Goal: Transaction & Acquisition: Purchase product/service

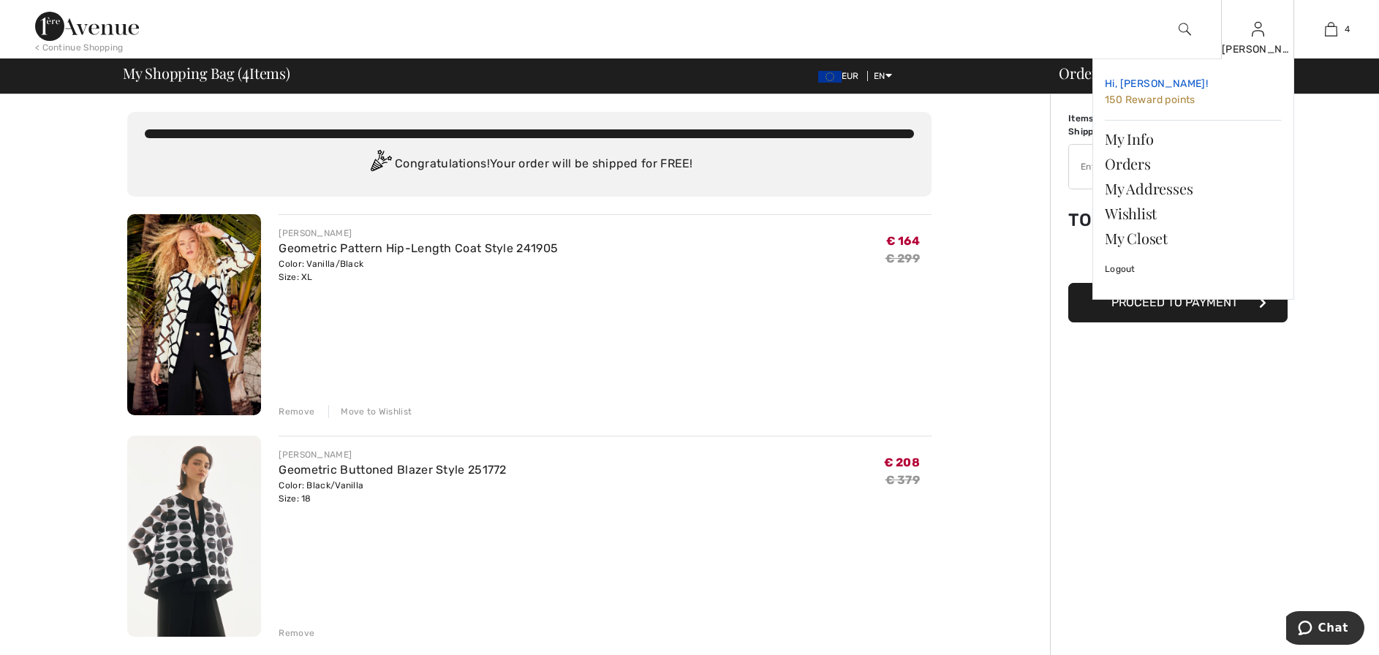
click at [1129, 89] on span "Hi, [PERSON_NAME]!" at bounding box center [1156, 84] width 103 height 12
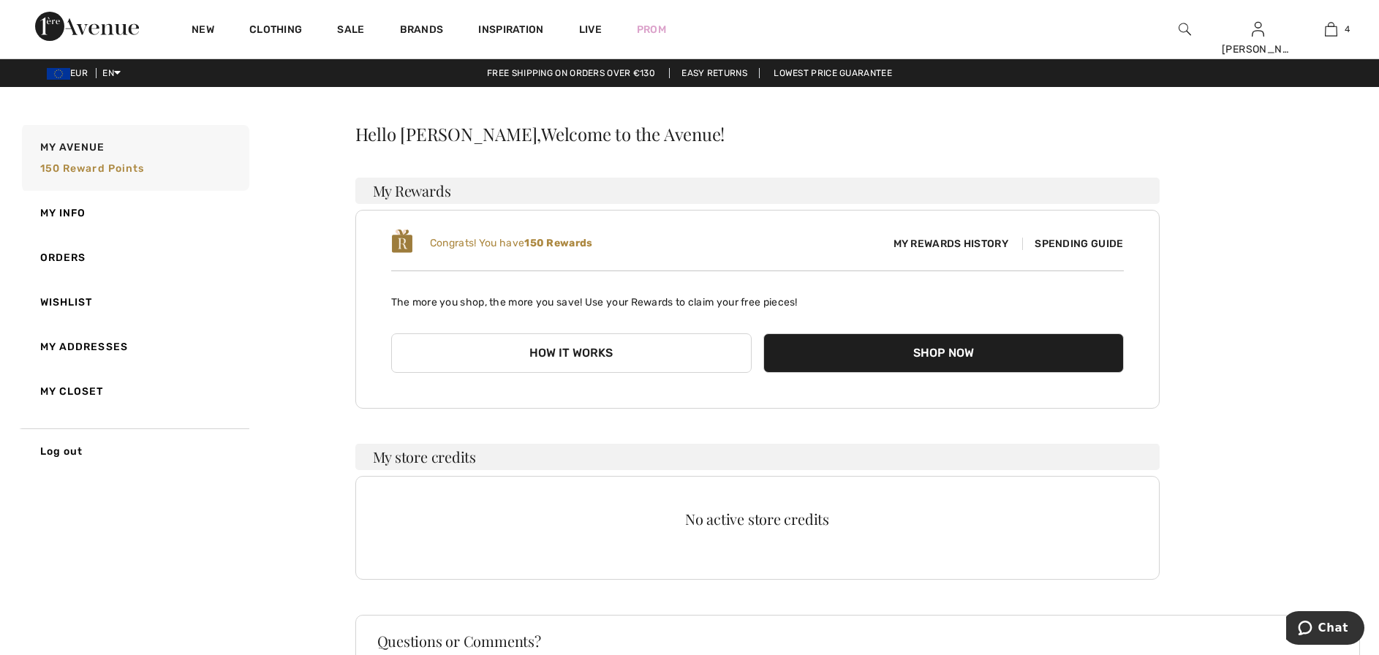
click at [579, 353] on button "How it works" at bounding box center [571, 353] width 361 height 39
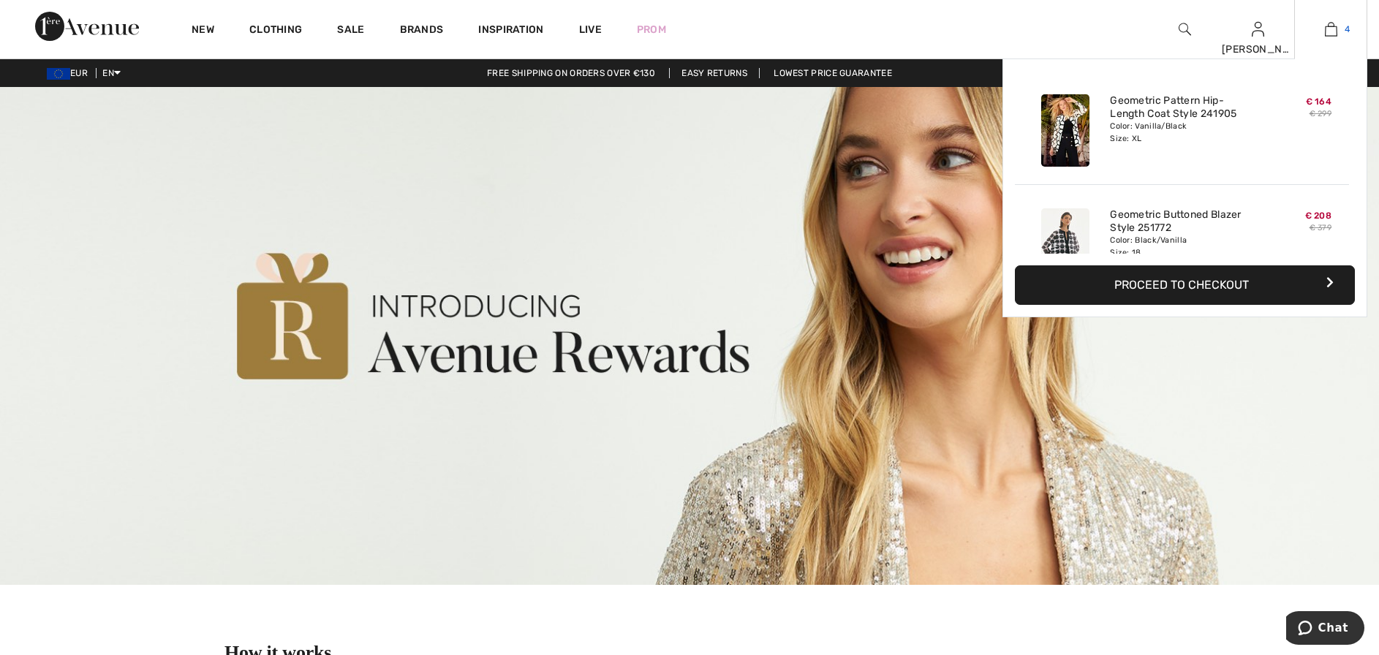
click at [1334, 32] on img at bounding box center [1331, 29] width 12 height 18
click at [1170, 287] on button "Proceed to Checkout" at bounding box center [1185, 284] width 340 height 39
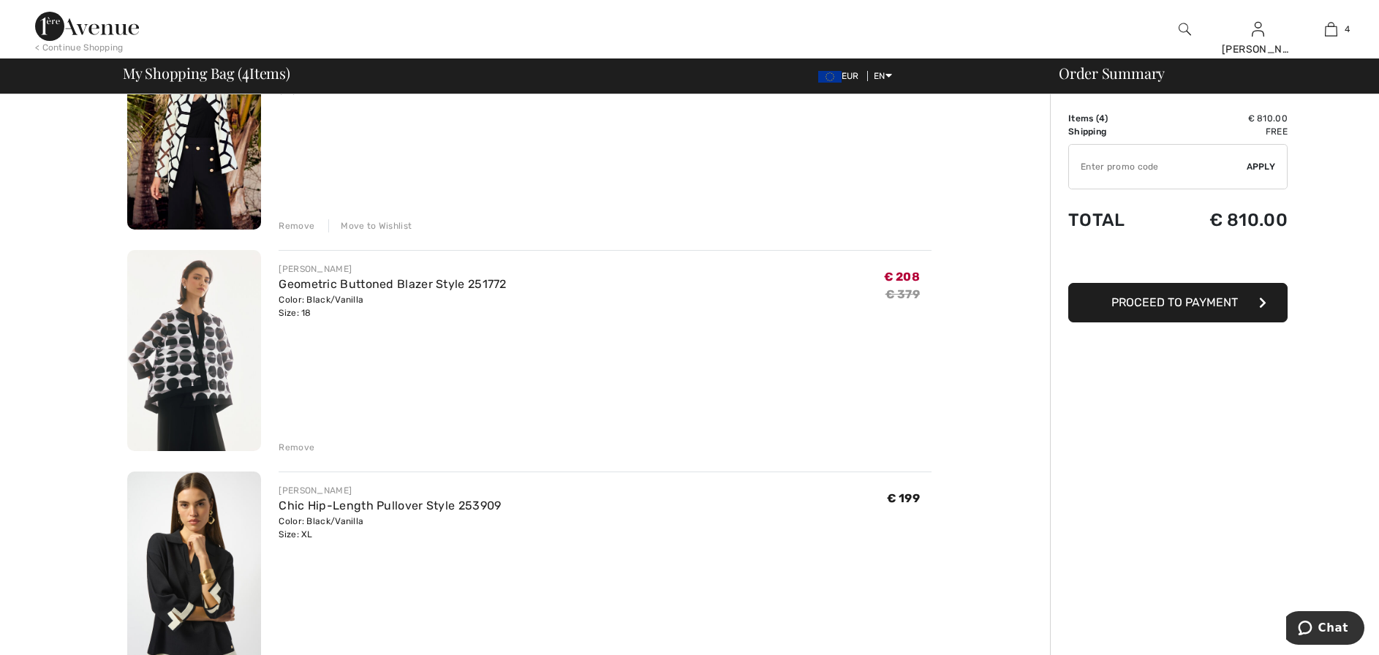
scroll to position [219, 0]
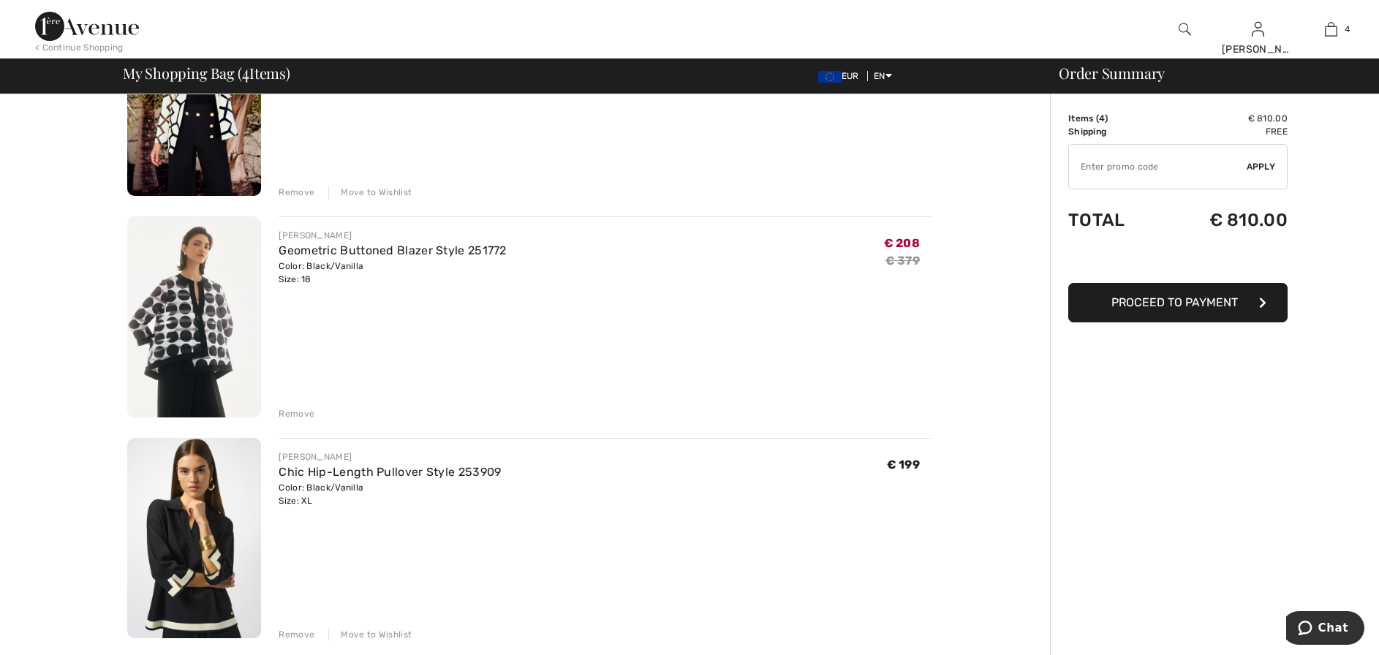
click at [292, 414] on div "Remove" at bounding box center [297, 413] width 36 height 13
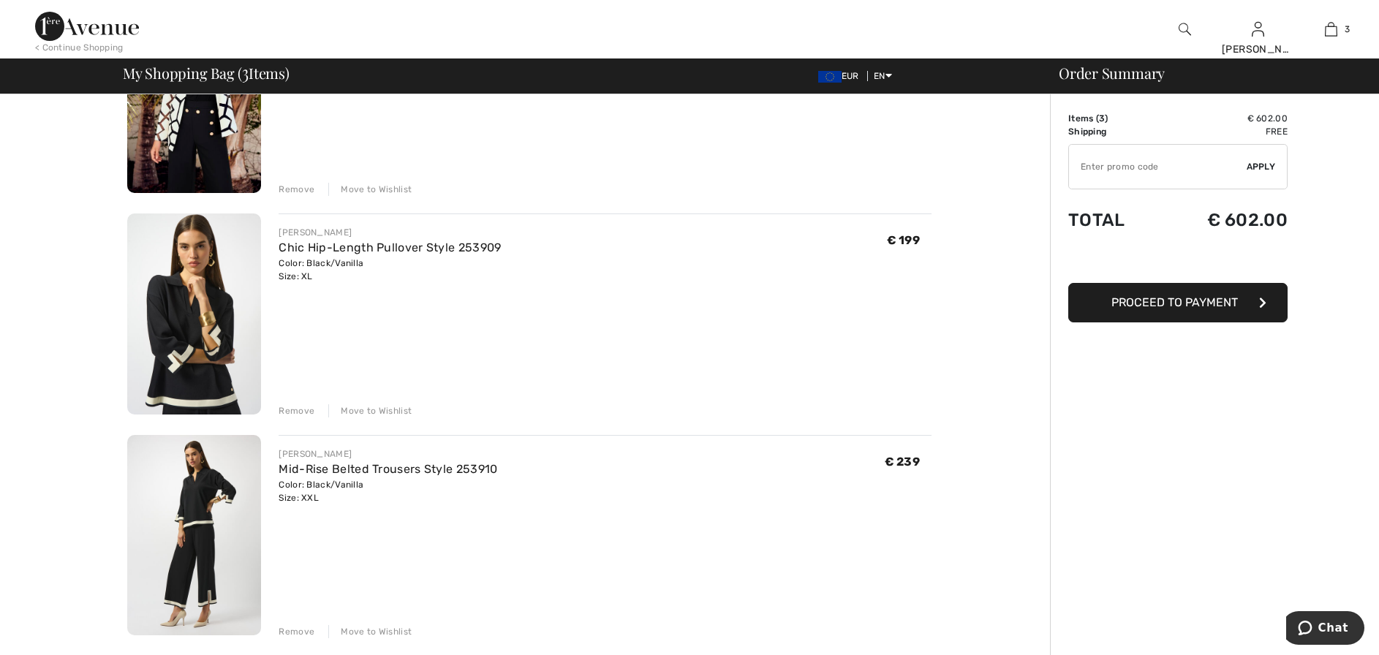
scroll to position [0, 0]
